Goal: Transaction & Acquisition: Book appointment/travel/reservation

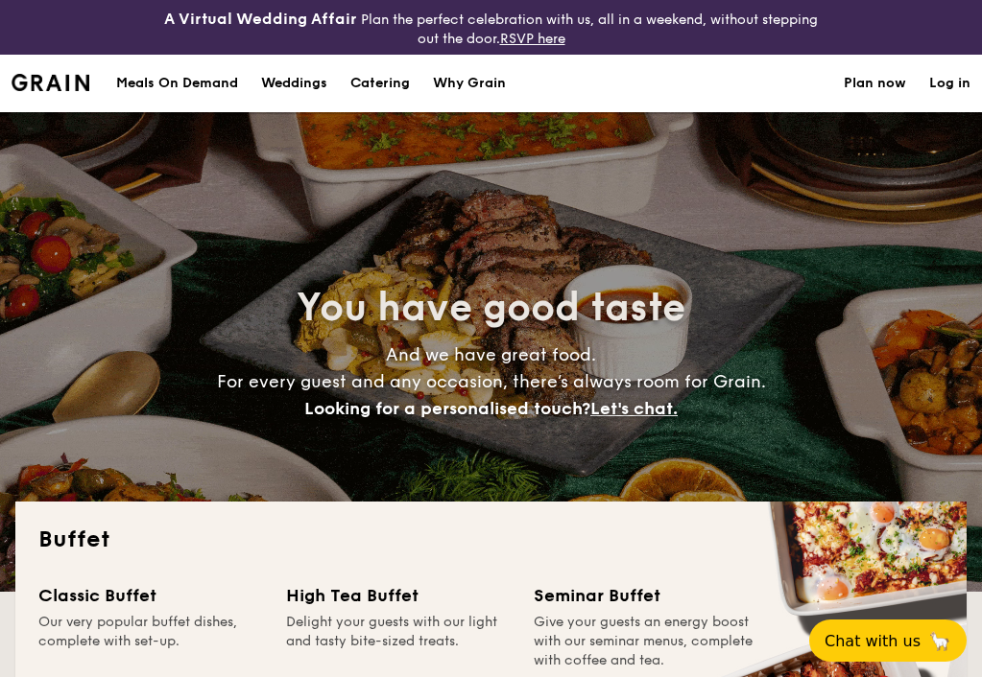
select select
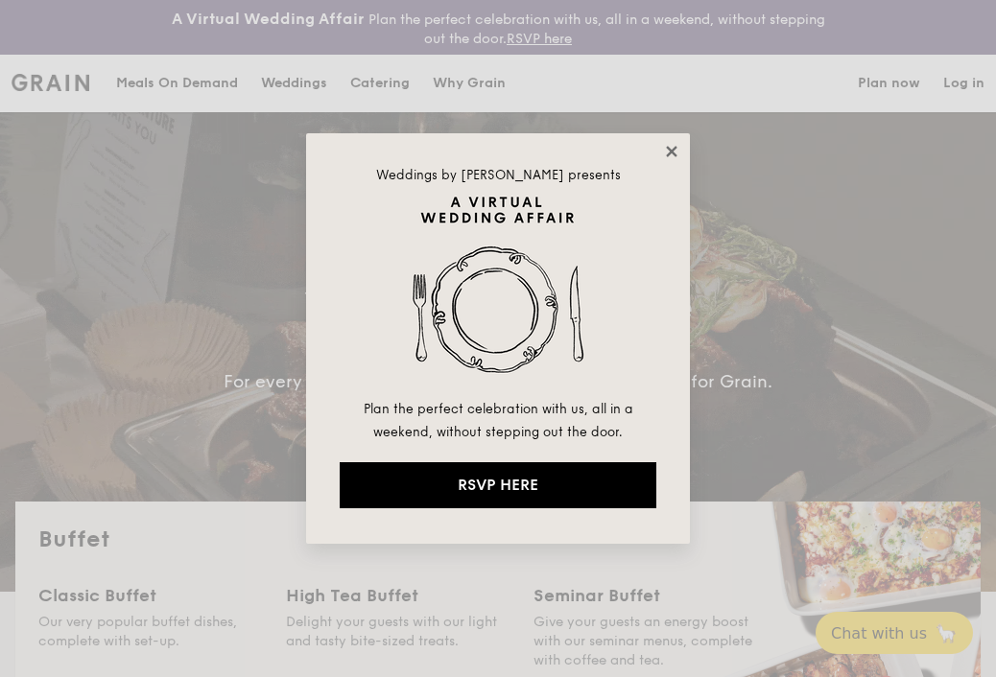
click at [672, 147] on icon at bounding box center [671, 151] width 17 height 17
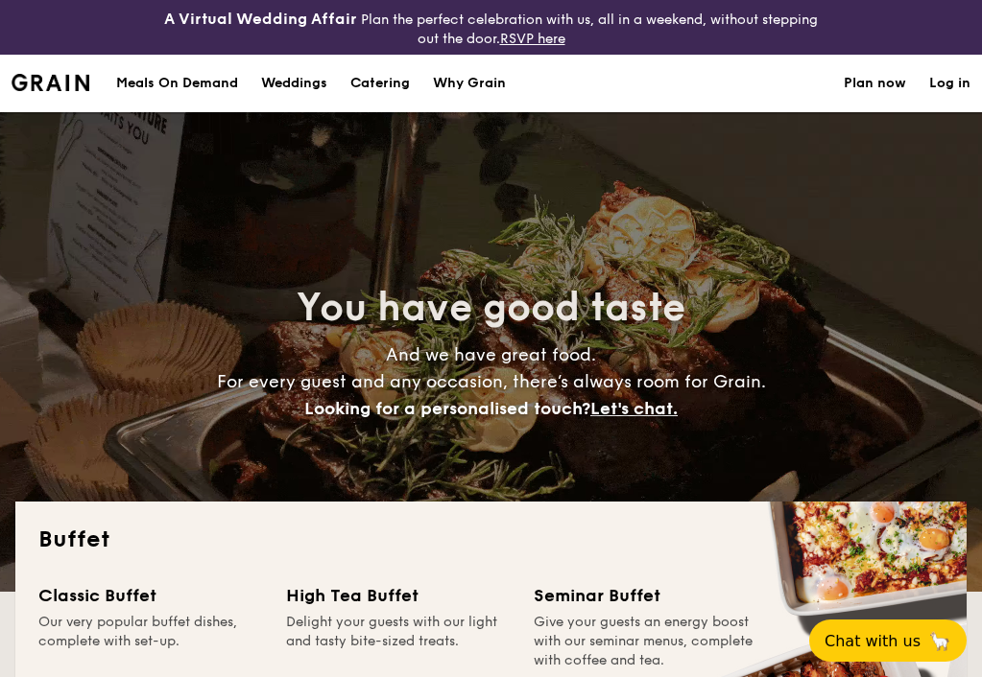
scroll to position [384, 0]
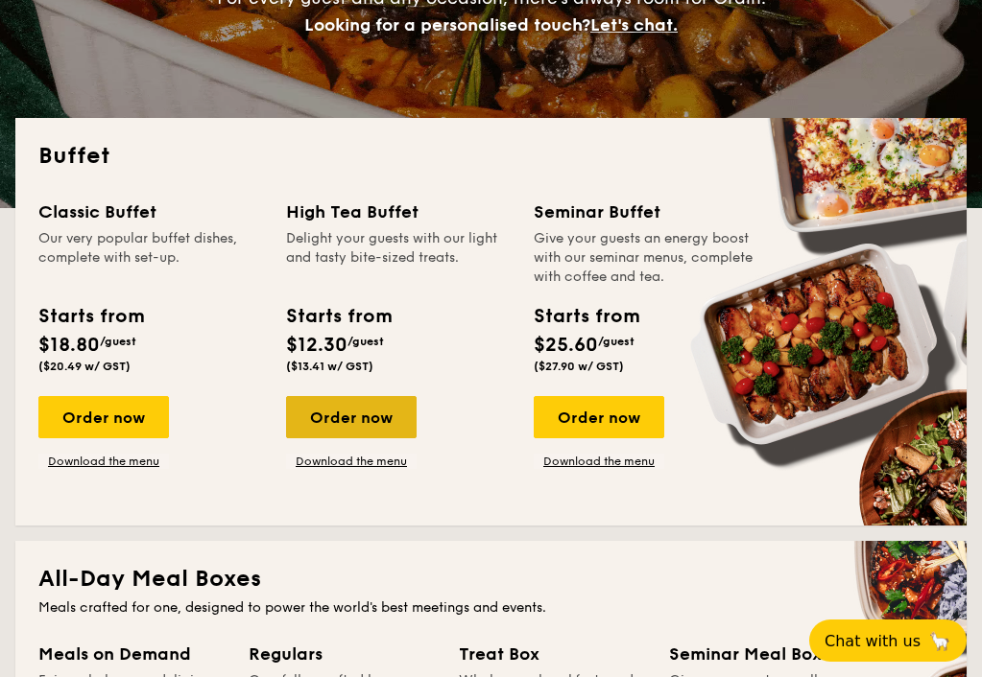
click at [354, 431] on div "Order now" at bounding box center [351, 417] width 131 height 42
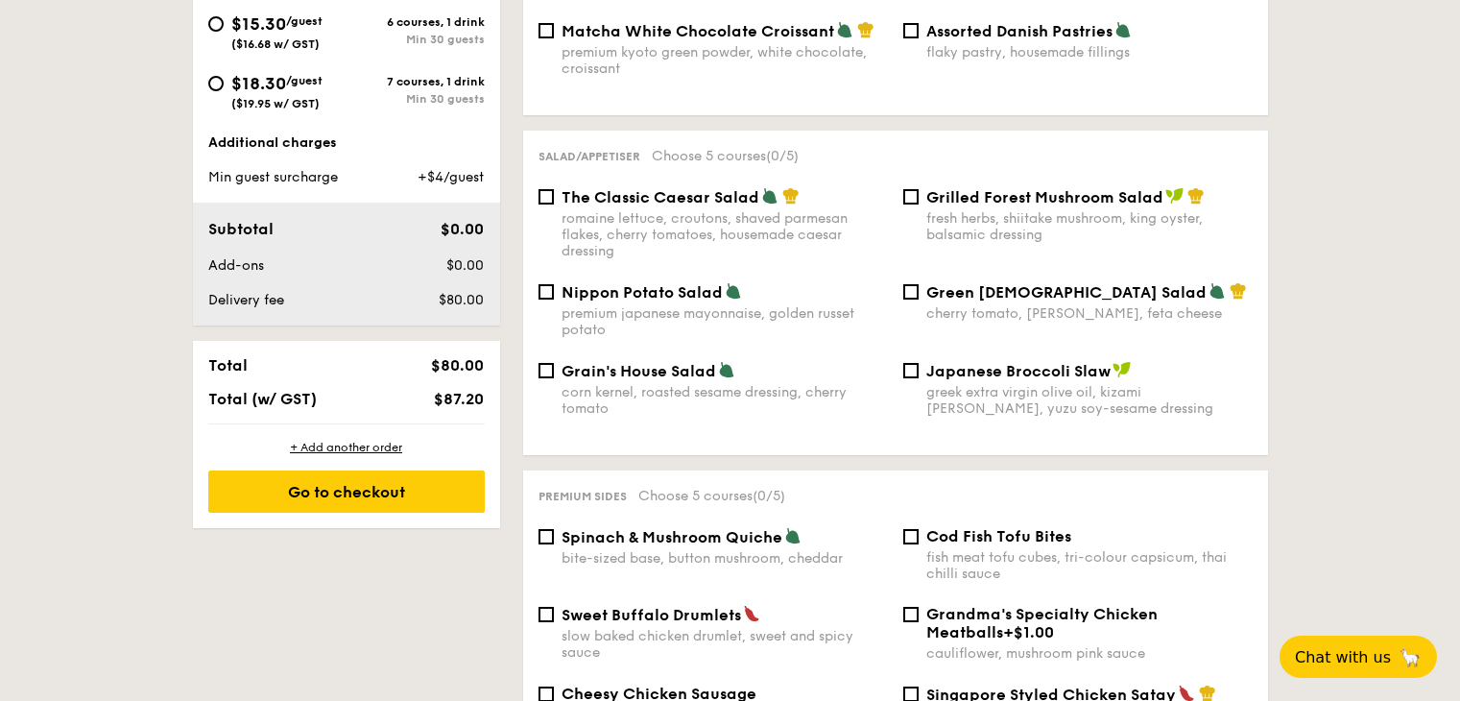
scroll to position [569, 0]
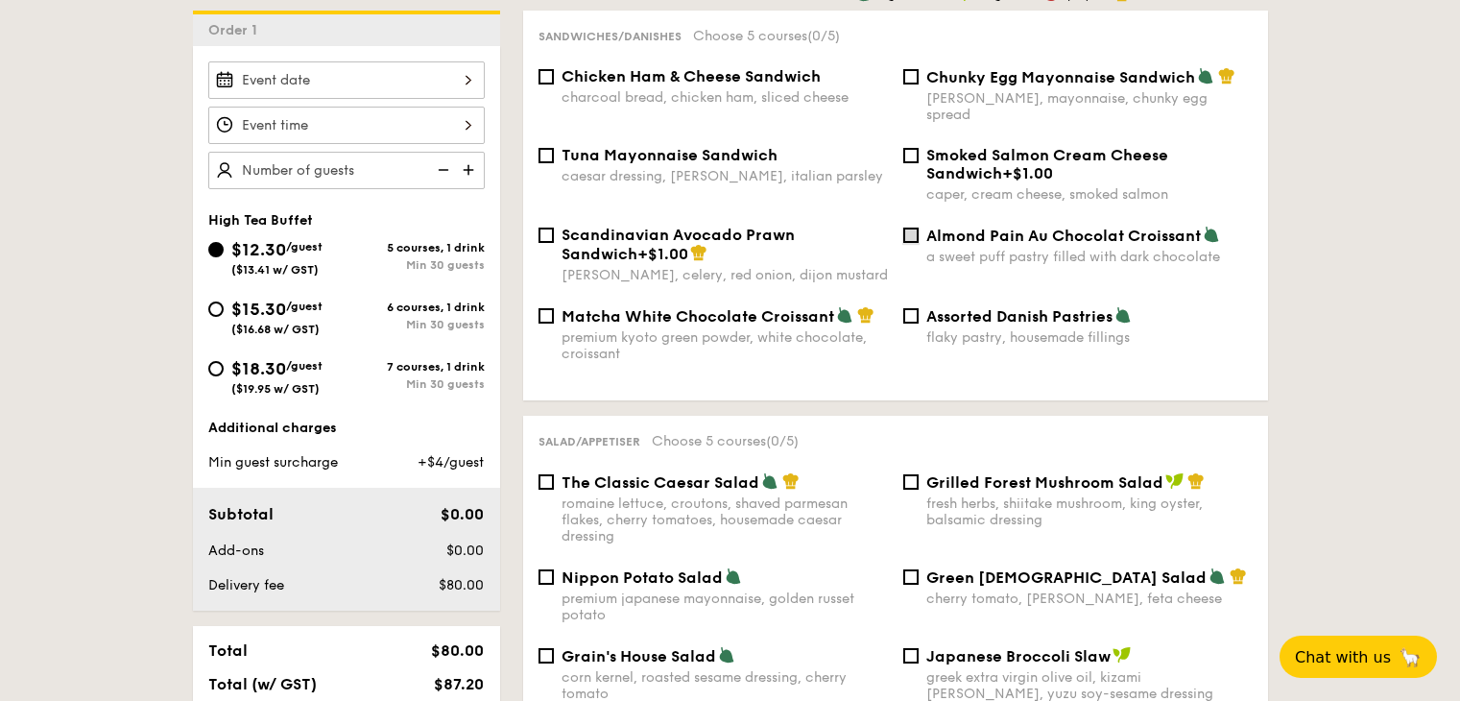
click at [913, 227] on input "Almond Pain Au Chocolat Croissant a sweet puff pastry filled with dark chocolate" at bounding box center [910, 234] width 15 height 15
checkbox input "true"
click at [921, 306] on div "Assorted Danish Pastries flaky pastry, housemade fillings" at bounding box center [1077, 325] width 365 height 39
click at [910, 308] on input "Assorted Danish Pastries flaky pastry, housemade fillings" at bounding box center [910, 315] width 15 height 15
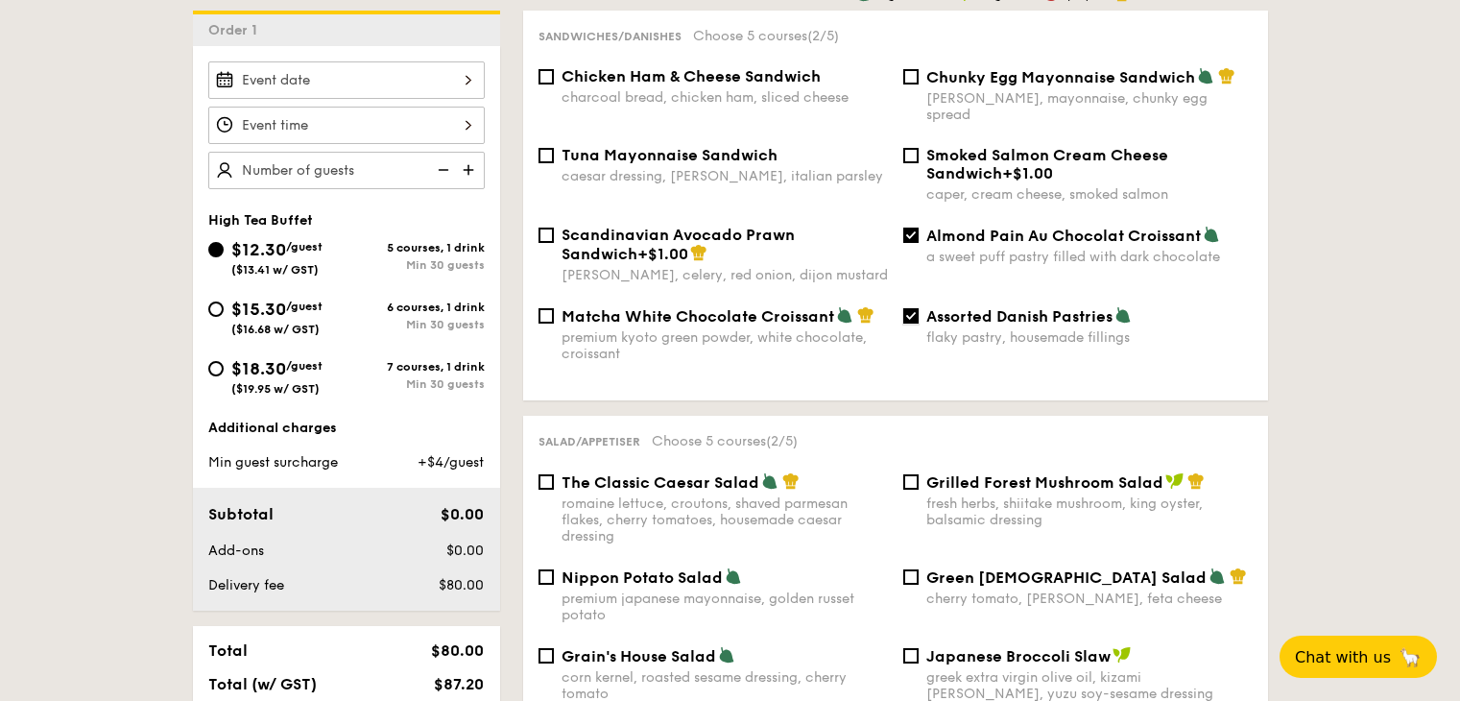
checkbox input "false"
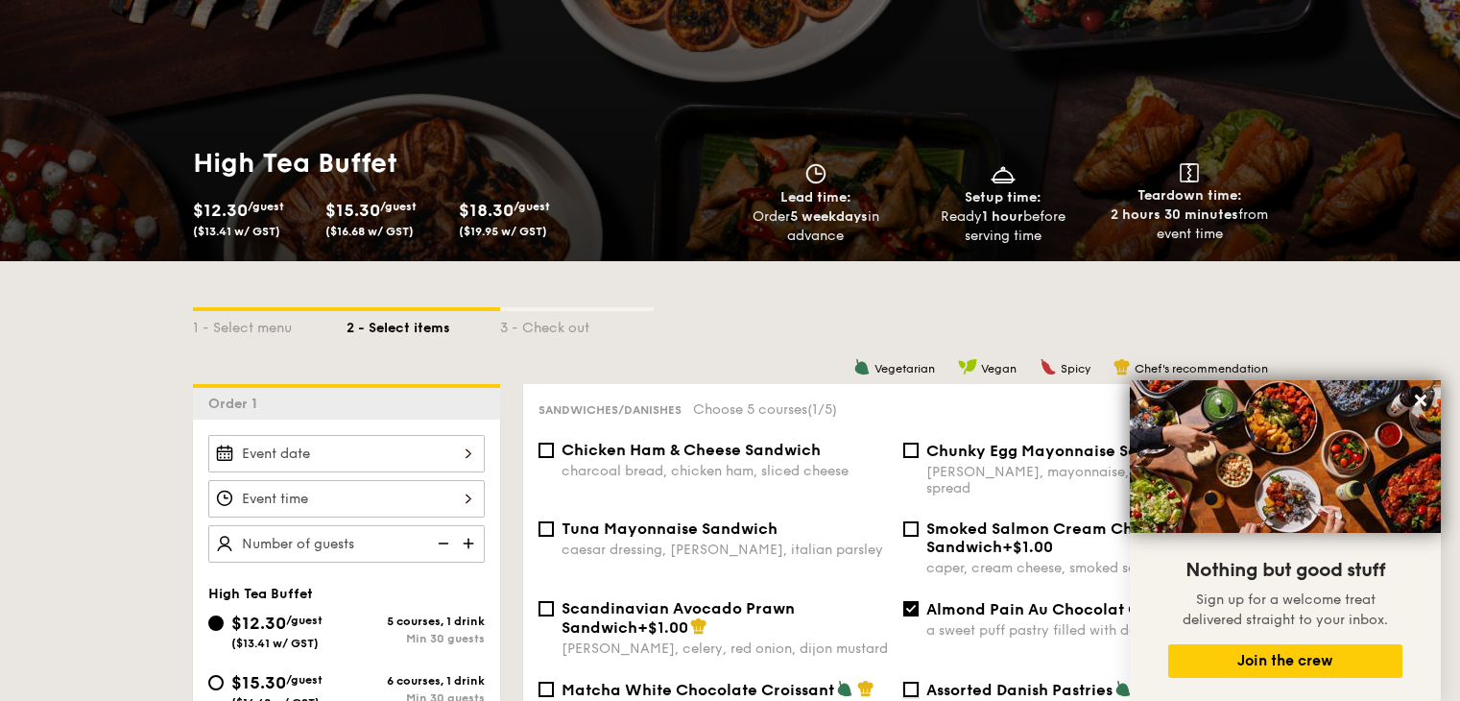
scroll to position [474, 0]
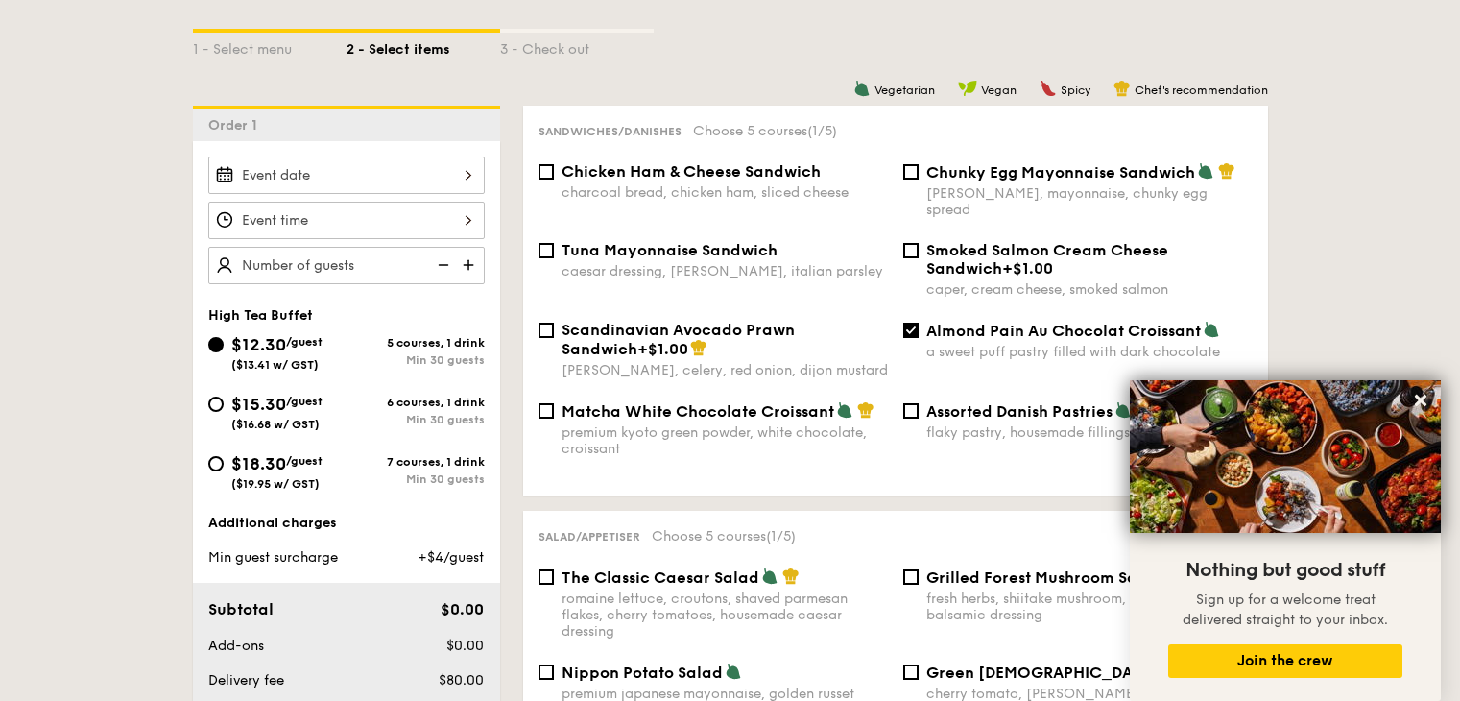
click at [338, 187] on input "$12.30 /guest ($13.41 w/ GST)" at bounding box center [346, 174] width 276 height 37
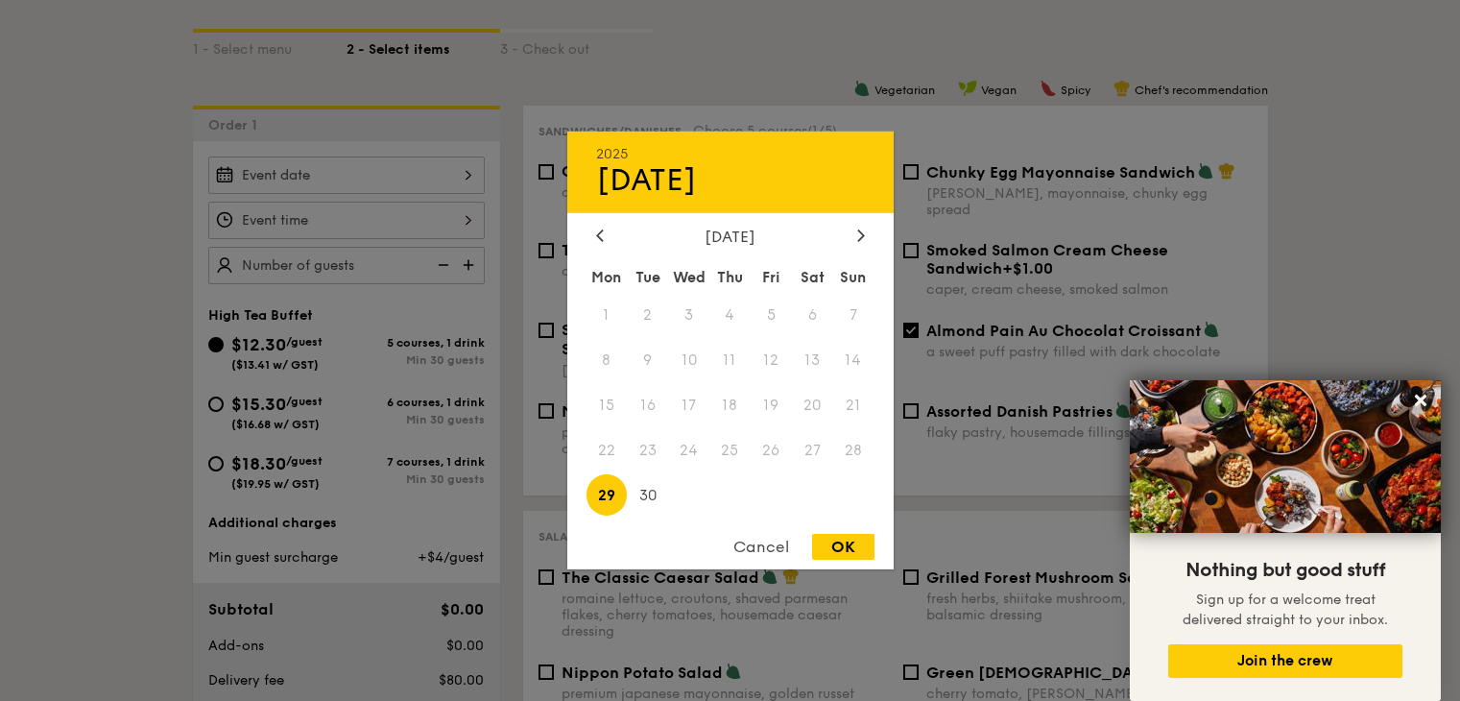
click at [859, 224] on div "2025 Sep [DATE] Tue Wed Thu Fri Sat Sun 1 2 3 4 5 6 7 8 9 10 11 12 13 14 15 16 …" at bounding box center [730, 350] width 326 height 438
click at [605, 499] on span "29" at bounding box center [606, 494] width 41 height 41
click at [834, 544] on div "OK" at bounding box center [843, 547] width 62 height 26
type input "[DATE]"
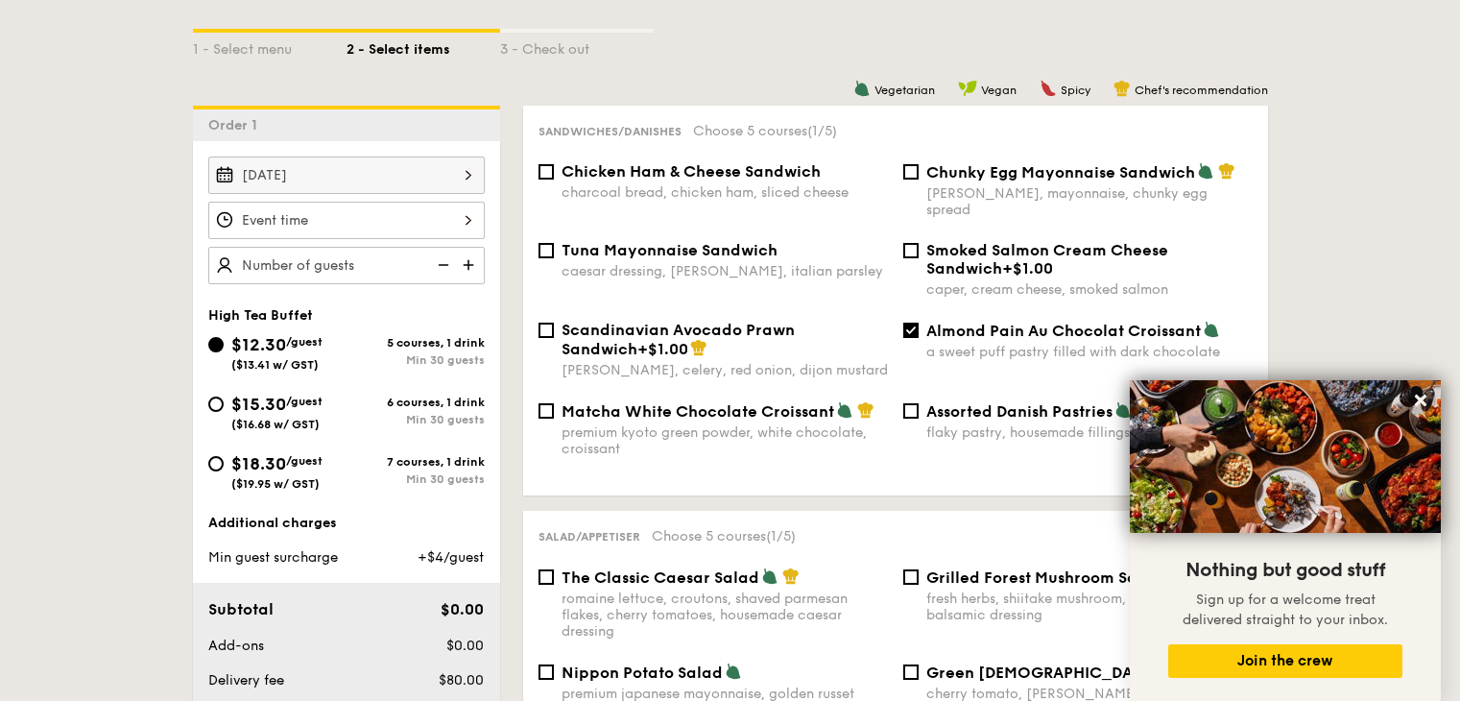
click at [851, 544] on div "OK" at bounding box center [843, 547] width 62 height 26
click at [390, 229] on input "$12.30 /guest ($13.41 w/ GST)" at bounding box center [346, 220] width 276 height 37
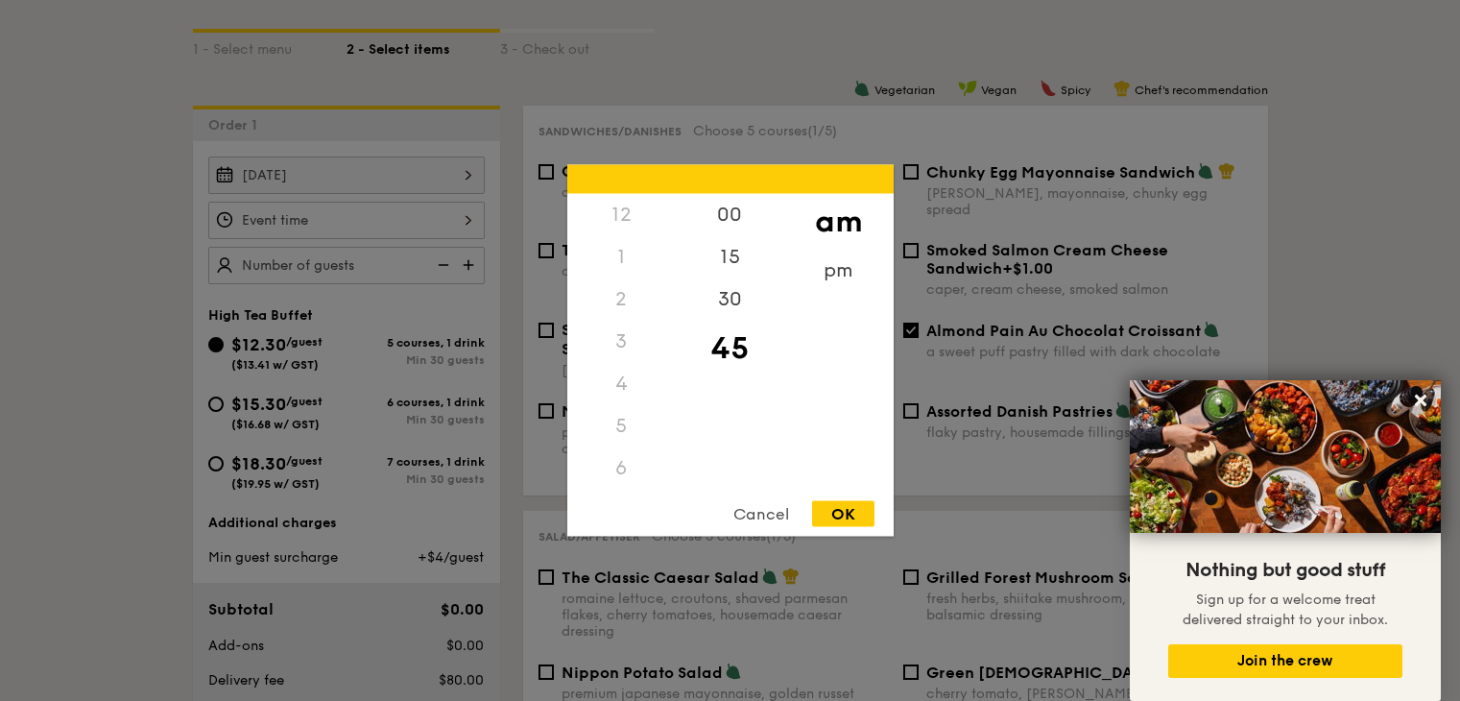
scroll to position [211, 0]
click at [848, 261] on div "pm" at bounding box center [838, 278] width 108 height 56
click at [626, 290] on div "2" at bounding box center [621, 306] width 108 height 56
click at [734, 316] on div "30" at bounding box center [730, 306] width 108 height 56
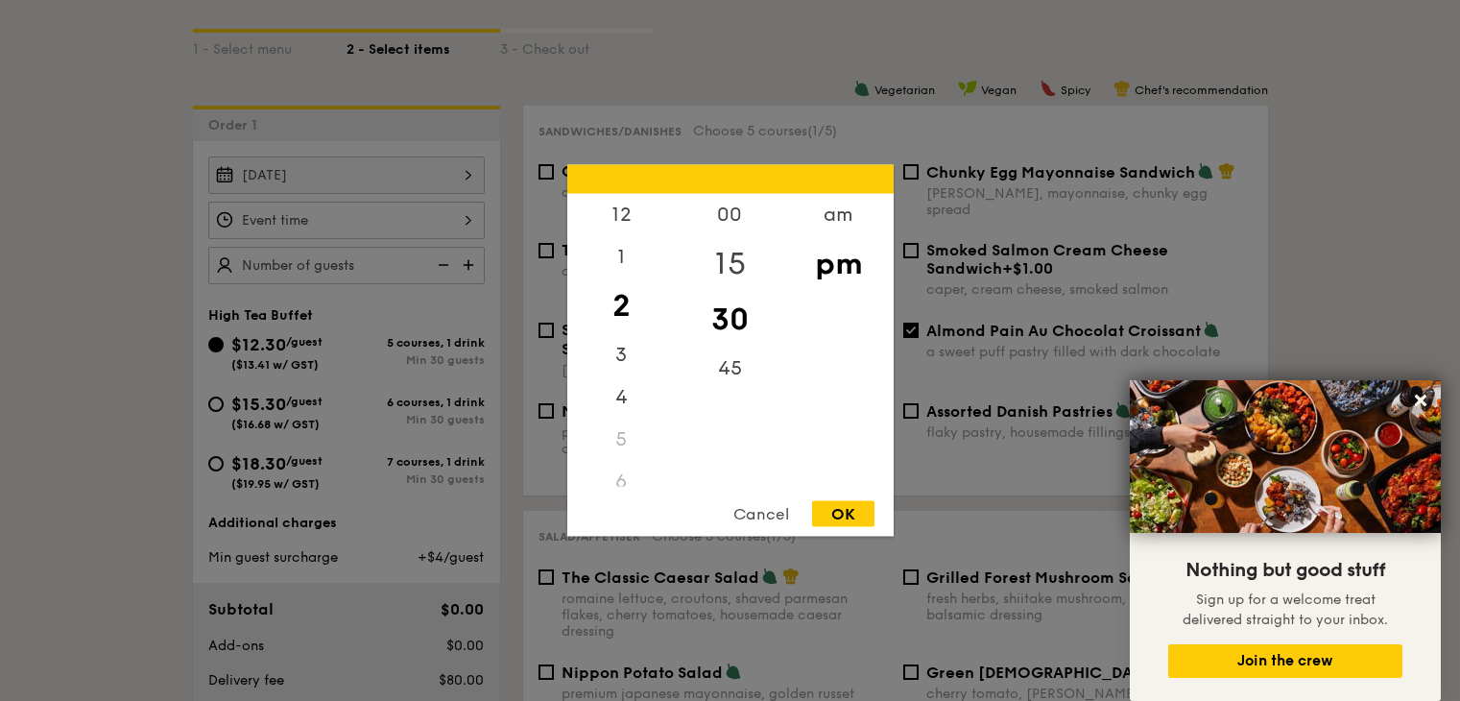
click at [733, 263] on div "15" at bounding box center [730, 264] width 108 height 56
click at [855, 517] on div "OK" at bounding box center [843, 514] width 62 height 26
type input "2:15PM"
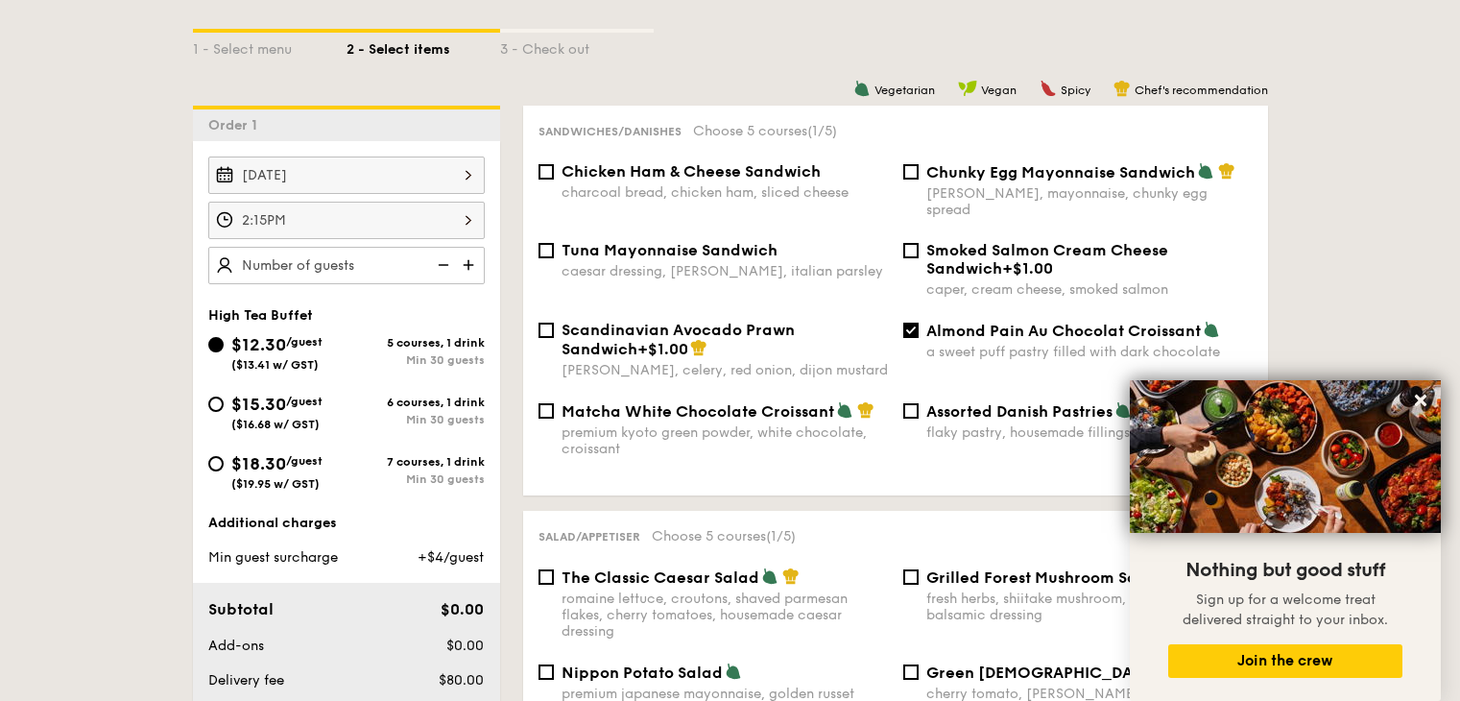
click at [361, 472] on div "Min 30 guests" at bounding box center [415, 478] width 138 height 13
click at [224, 471] on input "$18.30 /guest ($19.95 w/ GST) 7 courses, 1 drink Min 30 guests" at bounding box center [215, 463] width 15 height 15
radio input "true"
checkbox input "false"
radio input "true"
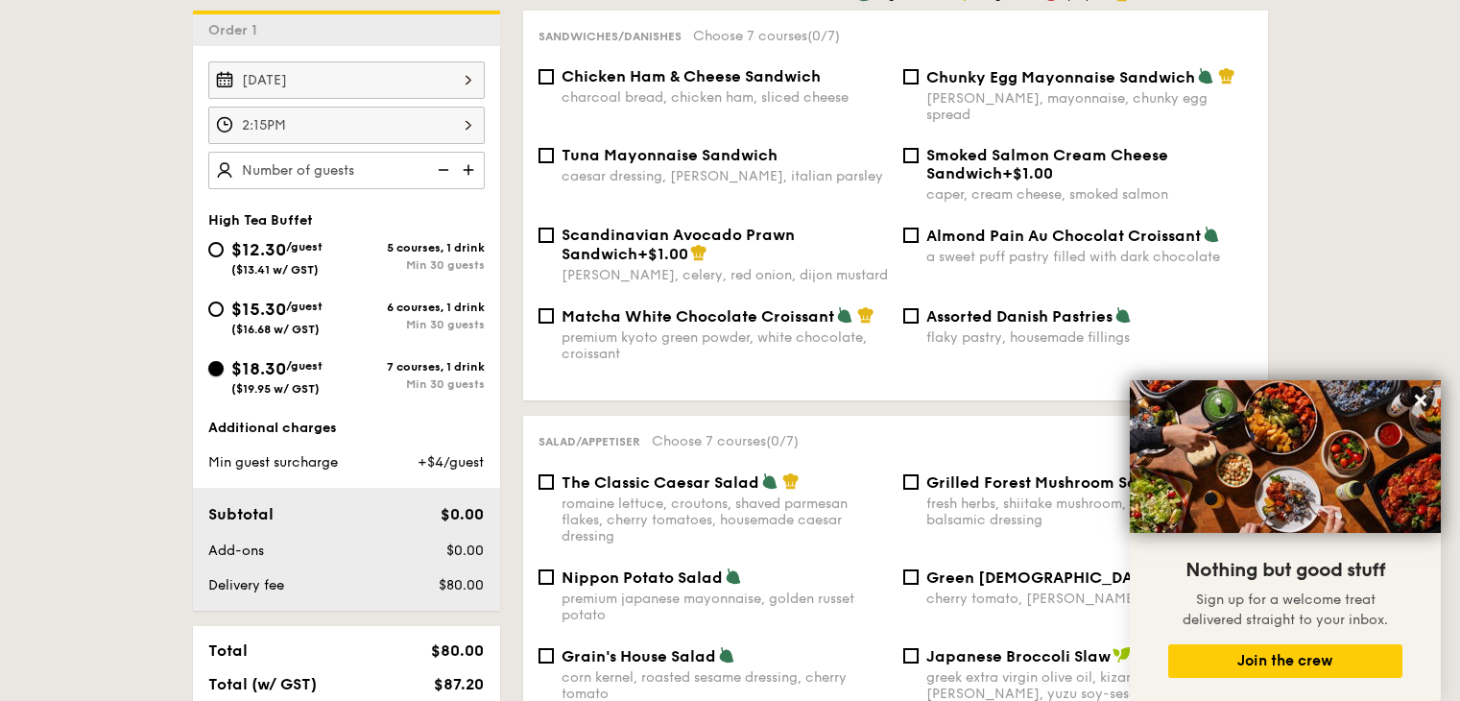
scroll to position [759, 0]
